Goal: Share content

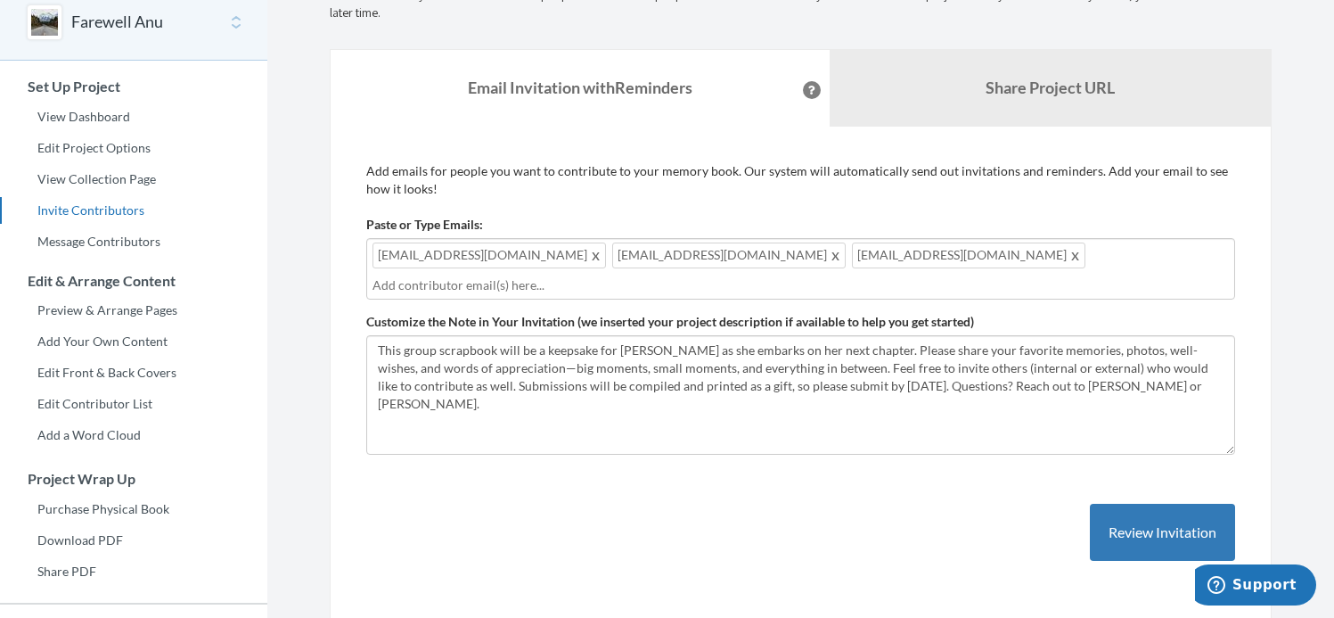
scroll to position [94, 0]
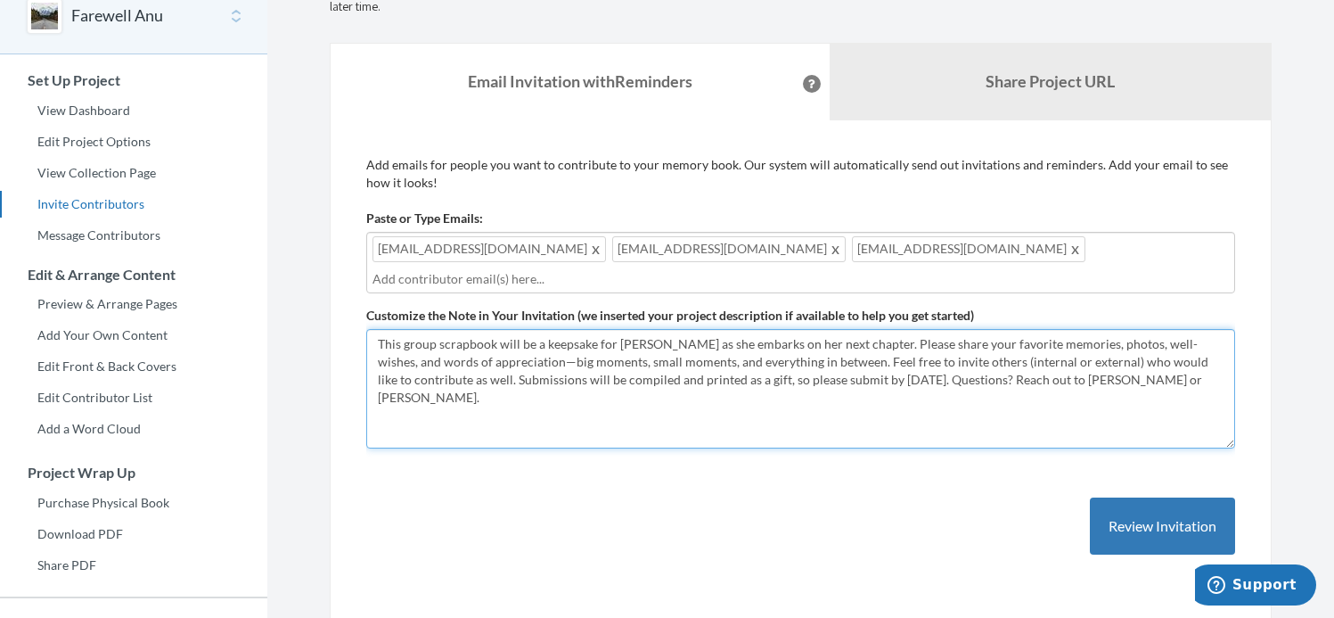
click at [1190, 411] on textarea "This group scrapbook will be a keepsake for [PERSON_NAME] as she embarks on her…" at bounding box center [800, 388] width 869 height 119
click at [1192, 373] on textarea "This group scrapbook will be a keepsake for [PERSON_NAME] as she embarks on her…" at bounding box center [800, 388] width 869 height 119
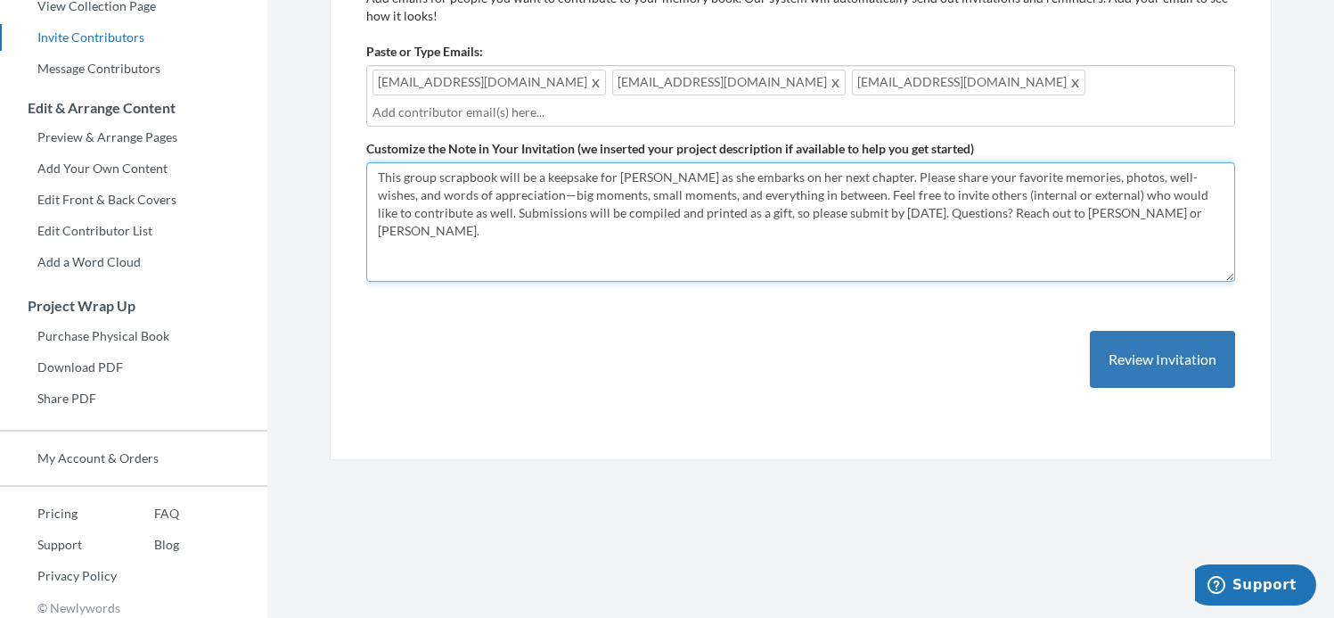
scroll to position [0, 0]
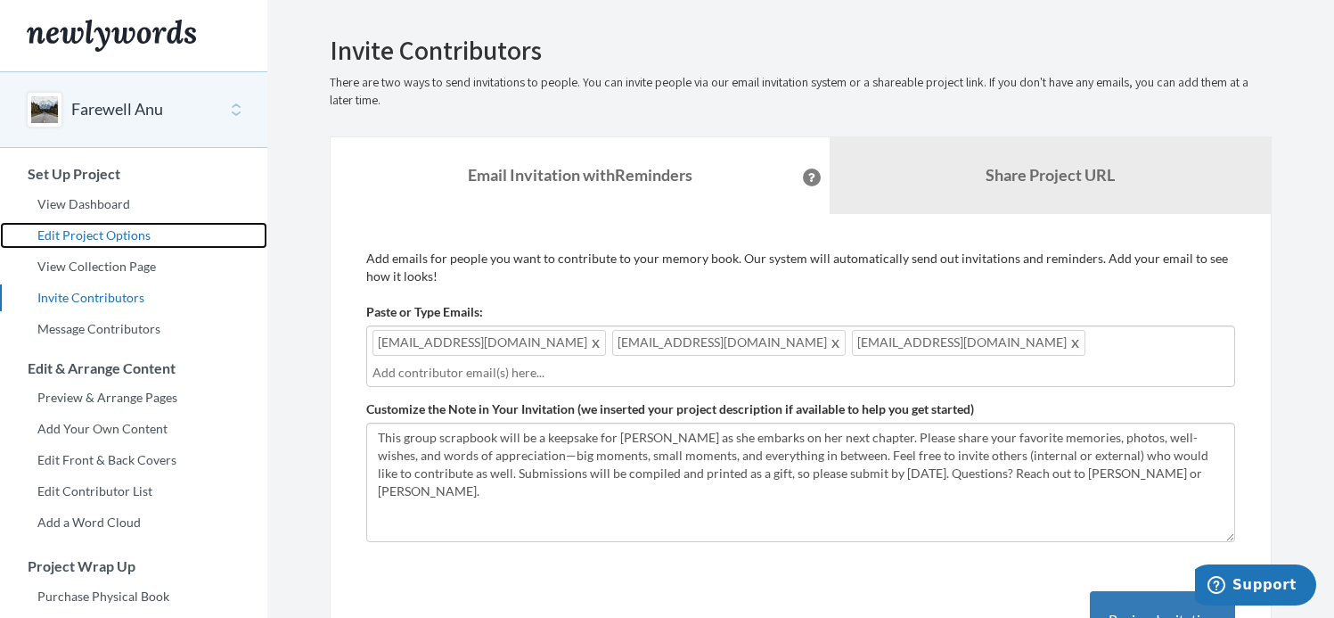
click at [119, 230] on link "Edit Project Options" at bounding box center [133, 235] width 267 height 27
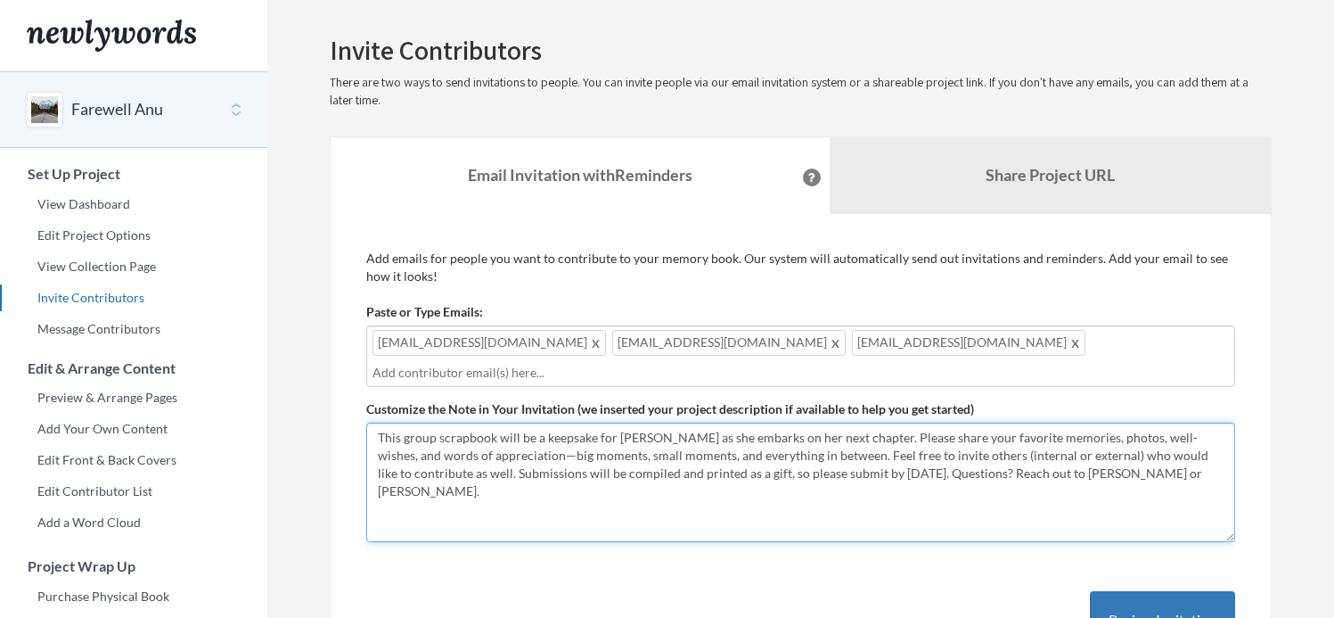
click at [1203, 481] on textarea "This group scrapbook will be a keepsake for [PERSON_NAME] as she embarks on her…" at bounding box center [800, 481] width 869 height 119
drag, startPoint x: 1183, startPoint y: 479, endPoint x: 138, endPoint y: 324, distance: 1056.1
click at [138, 324] on div "Main menu Farewell Anu Select a project Farewell Anu Start Project Set Up Proje…" at bounding box center [667, 443] width 1334 height 886
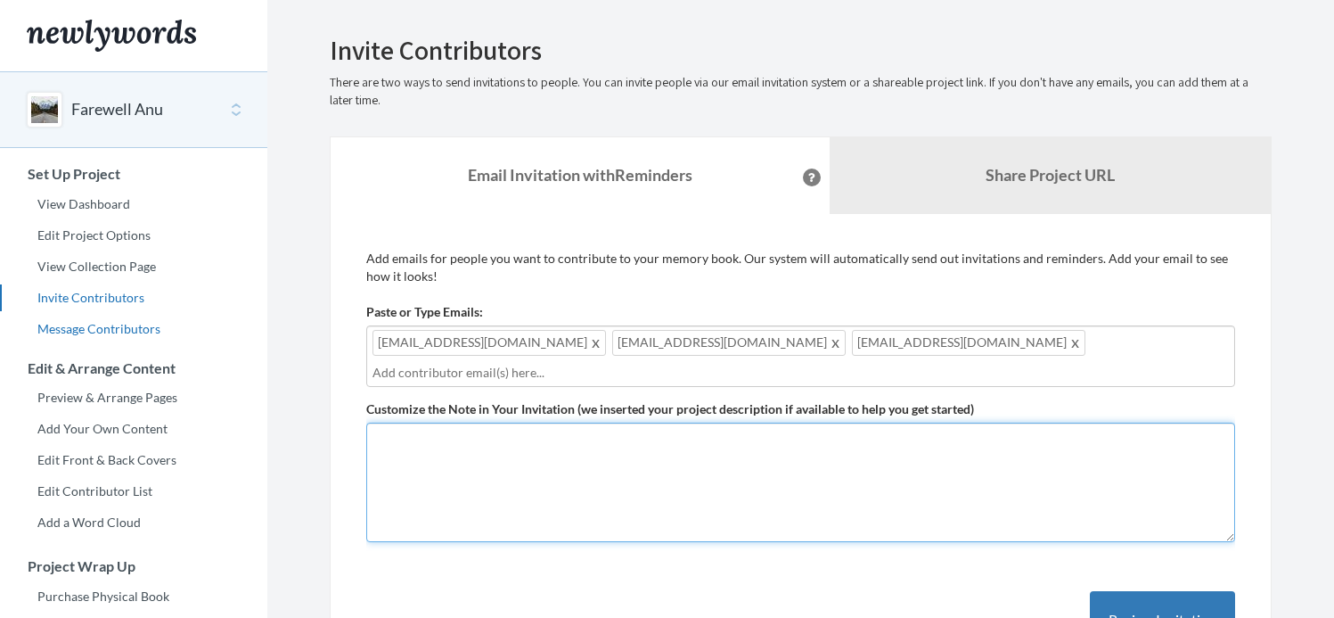
paste textarea ""This group scrapbook will be a keepsake for [PERSON_NAME] as she embarks on he…"
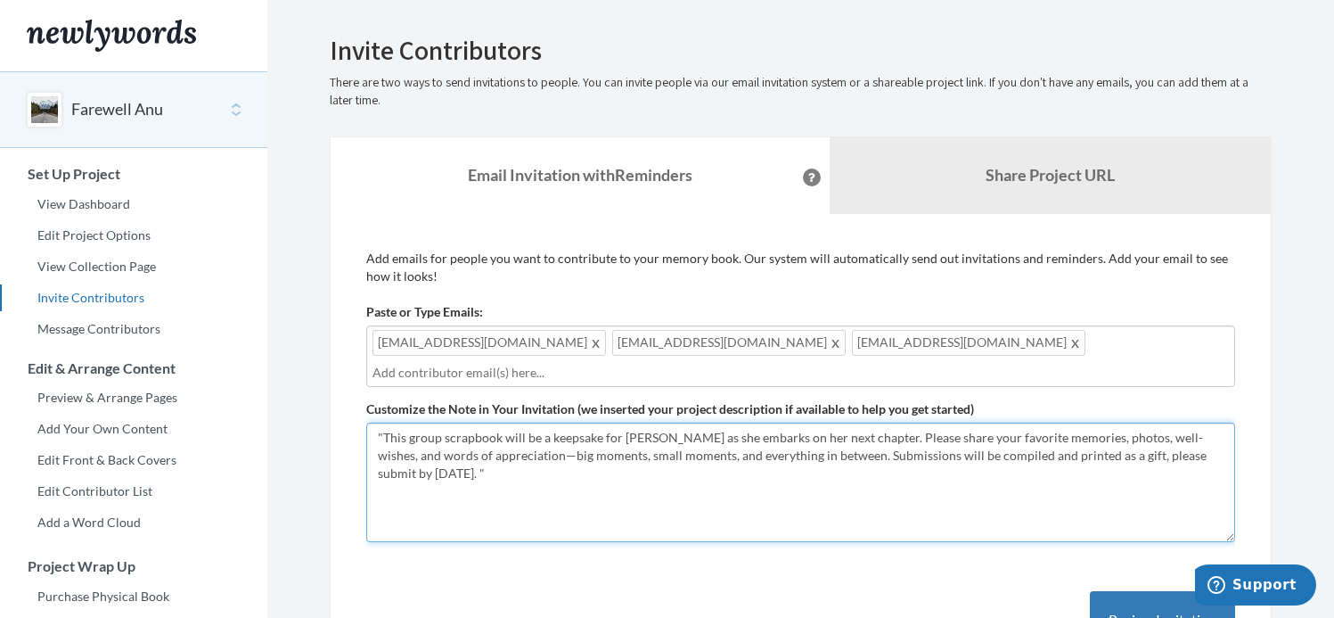
click at [531, 495] on textarea "This group scrapbook will be a keepsake for [PERSON_NAME] as she embarks on her…" at bounding box center [800, 481] width 869 height 119
click at [690, 489] on textarea "This group scrapbook will be a keepsake for [PERSON_NAME] as she embarks on her…" at bounding box center [800, 481] width 869 height 119
click at [383, 431] on textarea "This group scrapbook will be a keepsake for [PERSON_NAME] as she embarks on her…" at bounding box center [800, 481] width 869 height 119
click at [638, 498] on textarea "This group scrapbook will be a keepsake for [PERSON_NAME] as she embarks on her…" at bounding box center [800, 481] width 869 height 119
drag, startPoint x: 832, startPoint y: 435, endPoint x: 673, endPoint y: 432, distance: 159.6
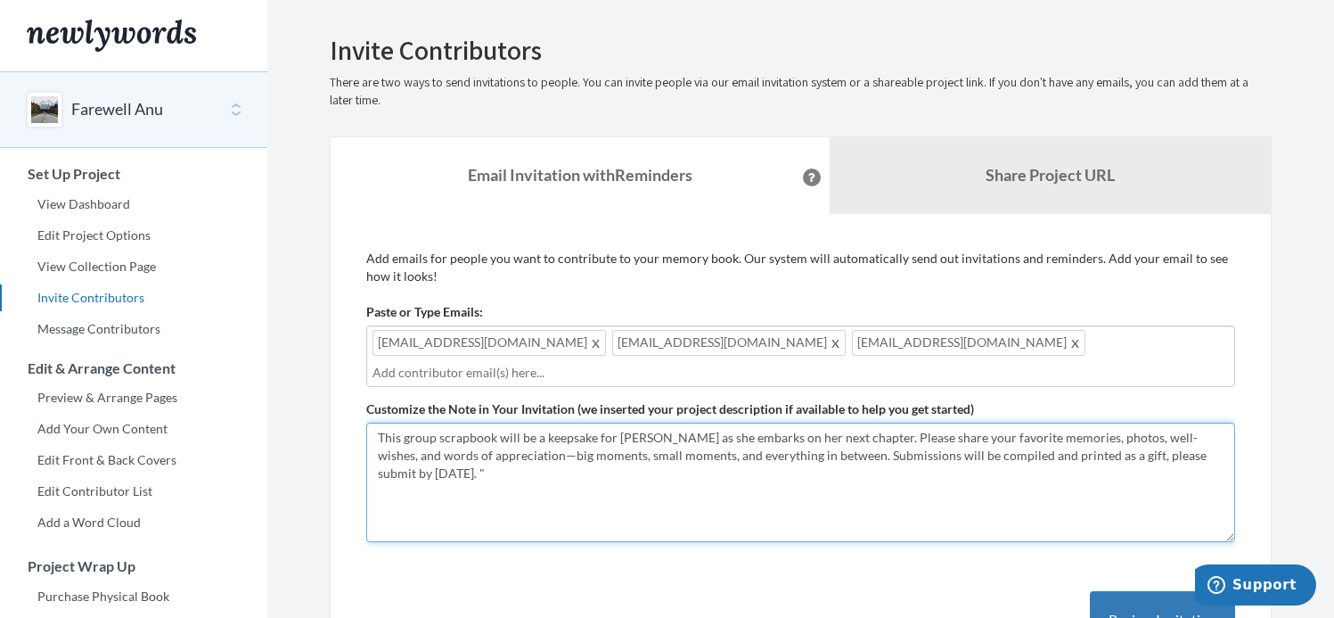
click at [673, 432] on textarea "This group scrapbook will be a keepsake for [PERSON_NAME] as she embarks on her…" at bounding box center [800, 481] width 869 height 119
click at [916, 479] on textarea "This group scrapbook will be a keepsake for [PERSON_NAME] as she embarks on her…" at bounding box center [800, 481] width 869 height 119
click at [504, 453] on textarea "This group scrapbook will be a keepsake for [PERSON_NAME] as she embarks on her…" at bounding box center [800, 481] width 869 height 119
type textarea "This group scrapbook will be a keepsake for [PERSON_NAME] as she concludes her …"
drag, startPoint x: 619, startPoint y: 531, endPoint x: 632, endPoint y: 480, distance: 52.5
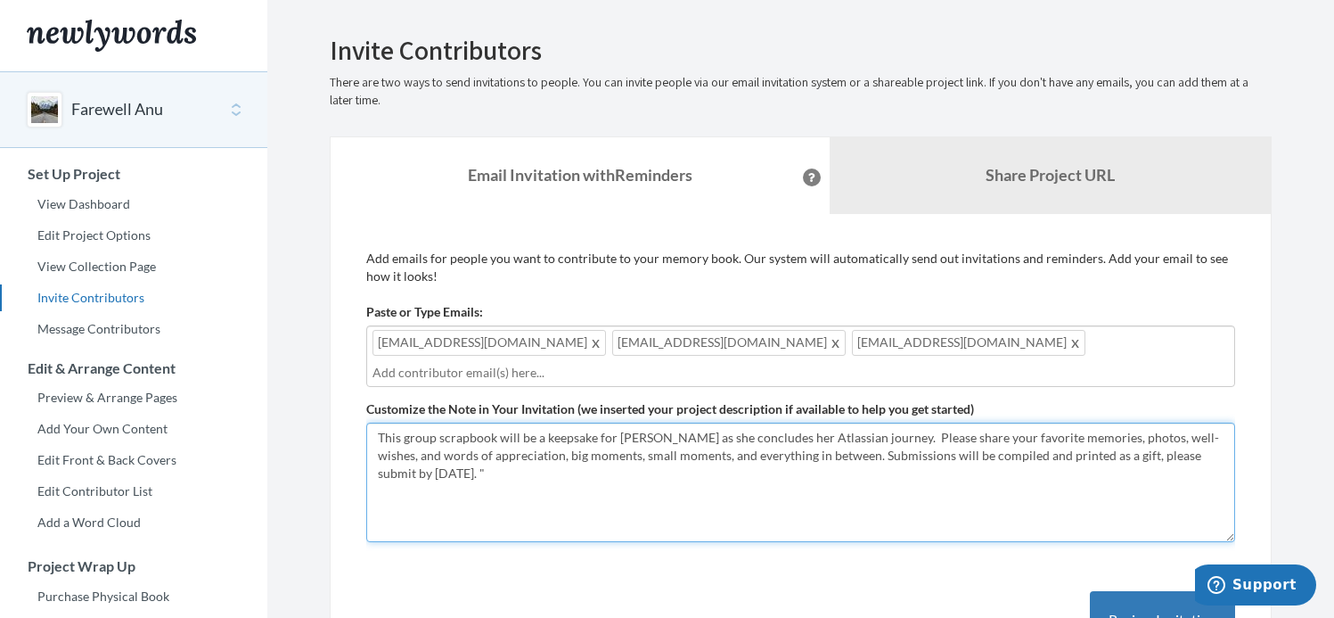
click at [619, 530] on textarea "This group scrapbook will be a keepsake for [PERSON_NAME] as she embarks on her…" at bounding box center [800, 481] width 869 height 119
click at [632, 480] on textarea "This group scrapbook will be a keepsake for [PERSON_NAME] as she embarks on her…" at bounding box center [800, 481] width 869 height 119
click at [514, 444] on textarea "This group scrapbook will be a keepsake for [PERSON_NAME] as she embarks on her…" at bounding box center [800, 481] width 869 height 119
click at [522, 488] on textarea "This group scrapbook will be a keepsake for [PERSON_NAME] as she embarks on her…" at bounding box center [800, 481] width 869 height 119
click at [529, 467] on textarea "This group scrapbook will be a keepsake for [PERSON_NAME] as she embarks on her…" at bounding box center [800, 481] width 869 height 119
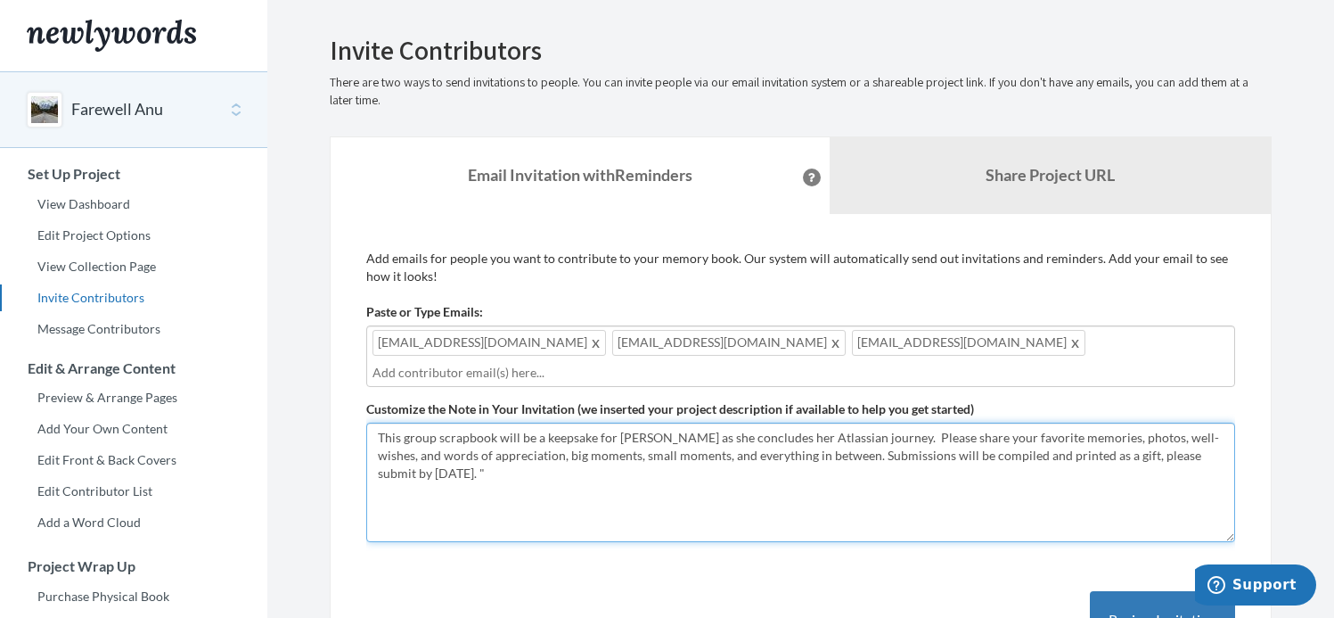
drag, startPoint x: 534, startPoint y: 478, endPoint x: 274, endPoint y: 418, distance: 267.0
click at [274, 418] on section "Emails have been sent! Invite Contributors There are two ways to send invitatio…" at bounding box center [800, 443] width 1067 height 886
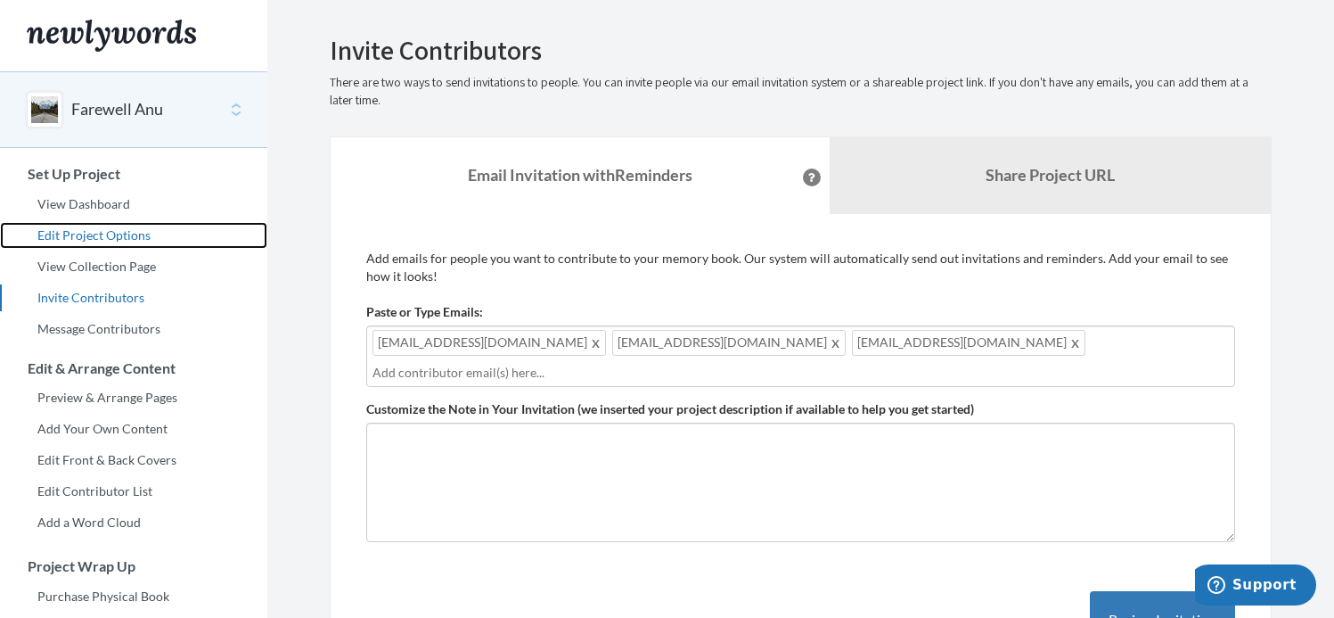
click at [118, 233] on link "Edit Project Options" at bounding box center [133, 235] width 267 height 27
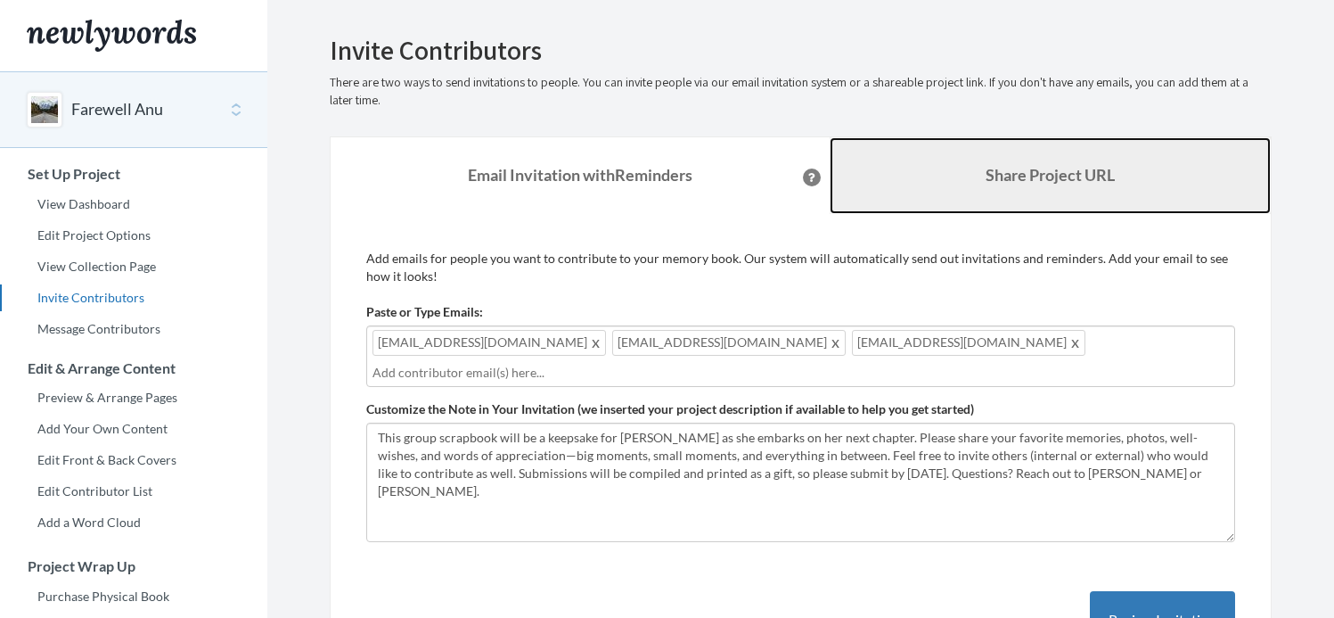
click at [1042, 193] on link "Share Project URL" at bounding box center [1051, 175] width 442 height 77
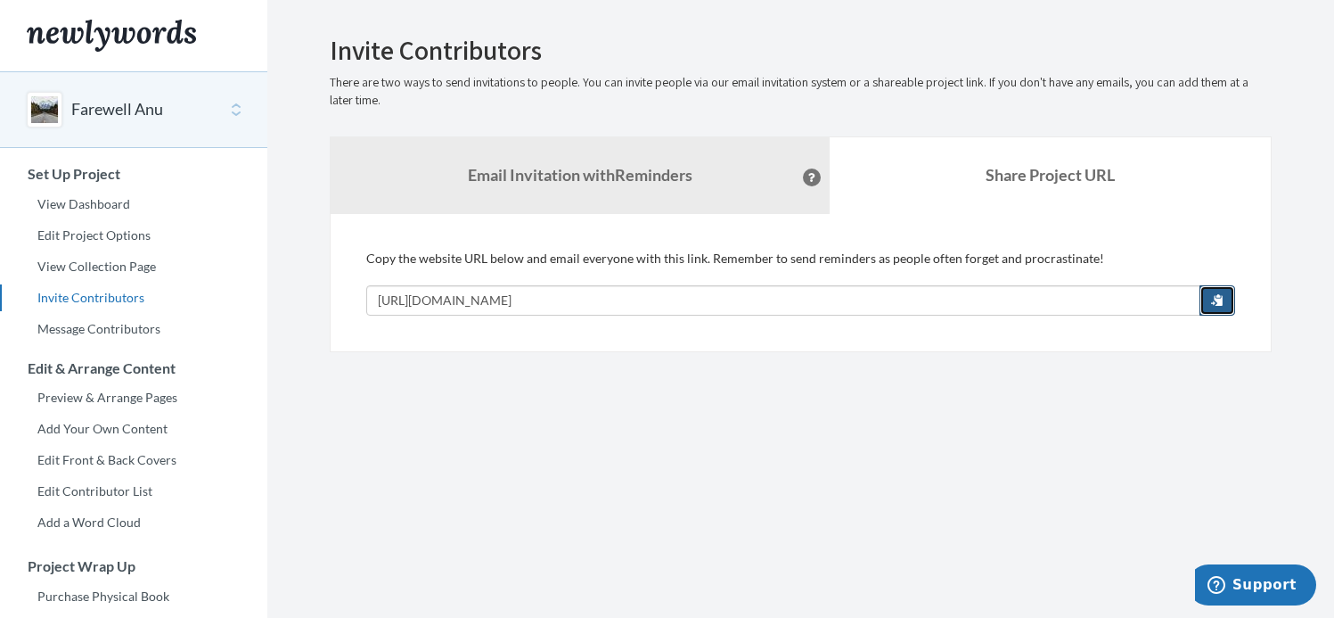
click at [1217, 301] on span "button" at bounding box center [1217, 299] width 12 height 12
click at [94, 201] on link "View Dashboard" at bounding box center [133, 204] width 267 height 27
